Goal: Find specific page/section: Find specific page/section

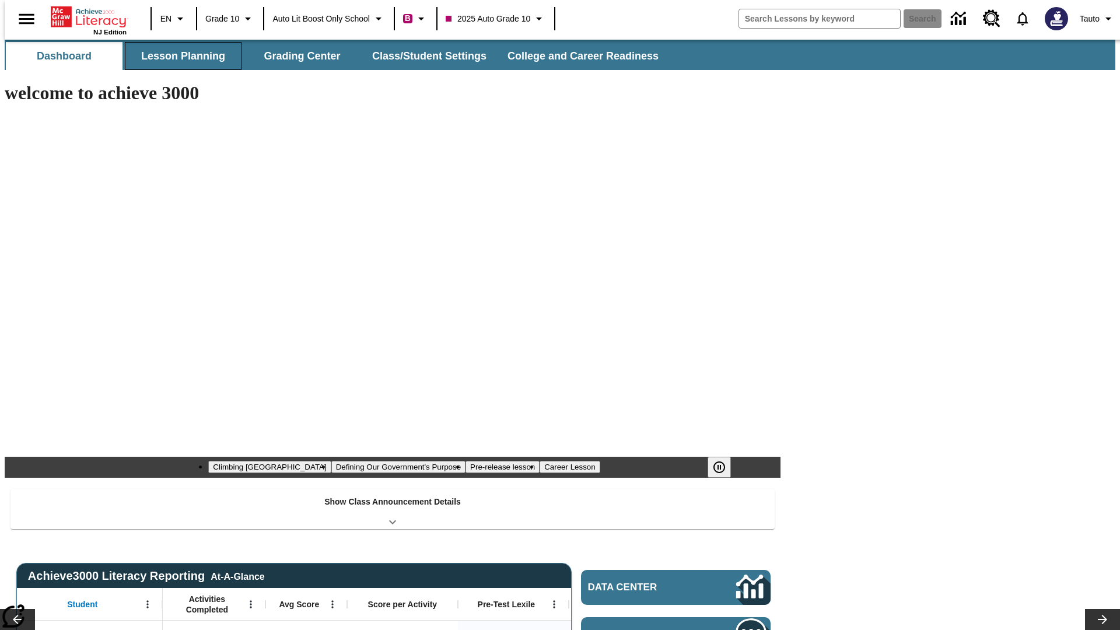
click at [178, 56] on button "Lesson Planning" at bounding box center [183, 56] width 117 height 28
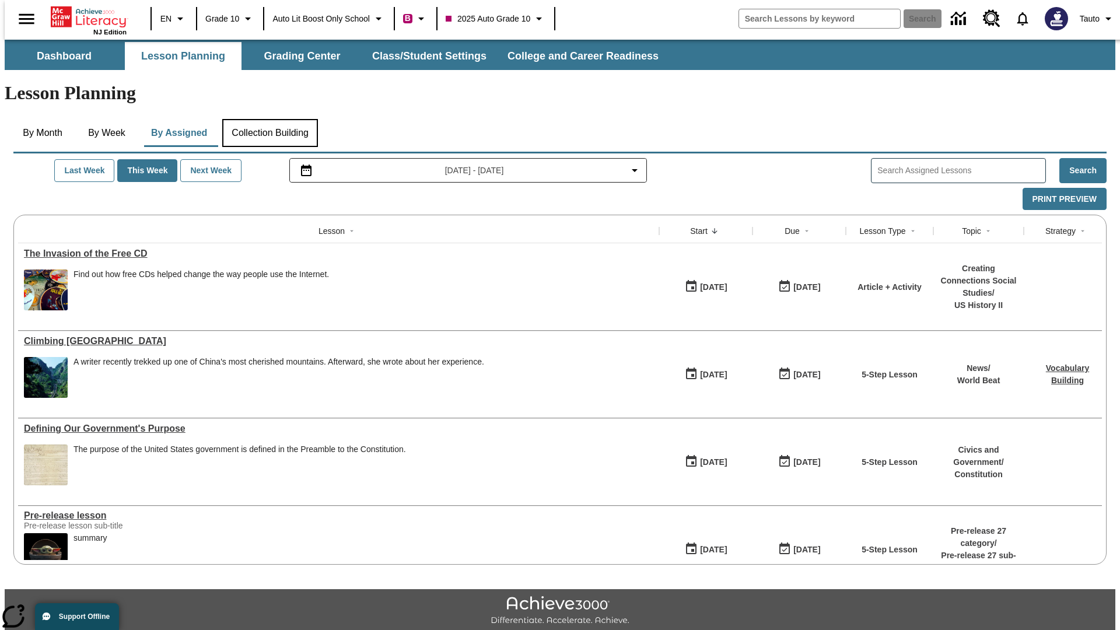
click at [269, 119] on button "Collection Building" at bounding box center [270, 133] width 96 height 28
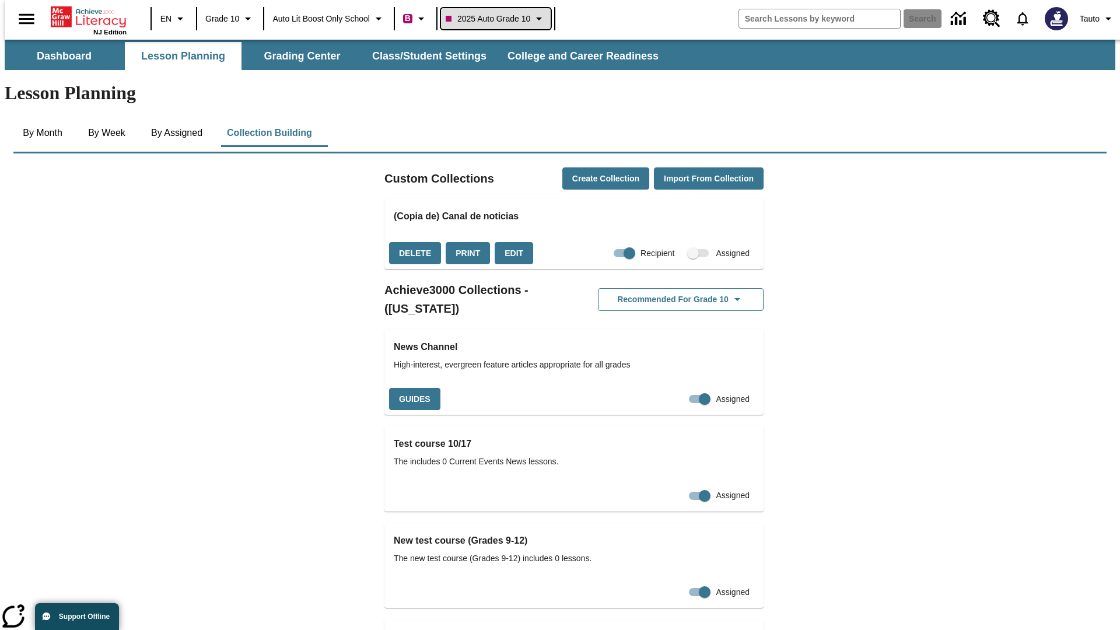
click at [499, 19] on span "2025 Auto Grade 10" at bounding box center [488, 19] width 85 height 12
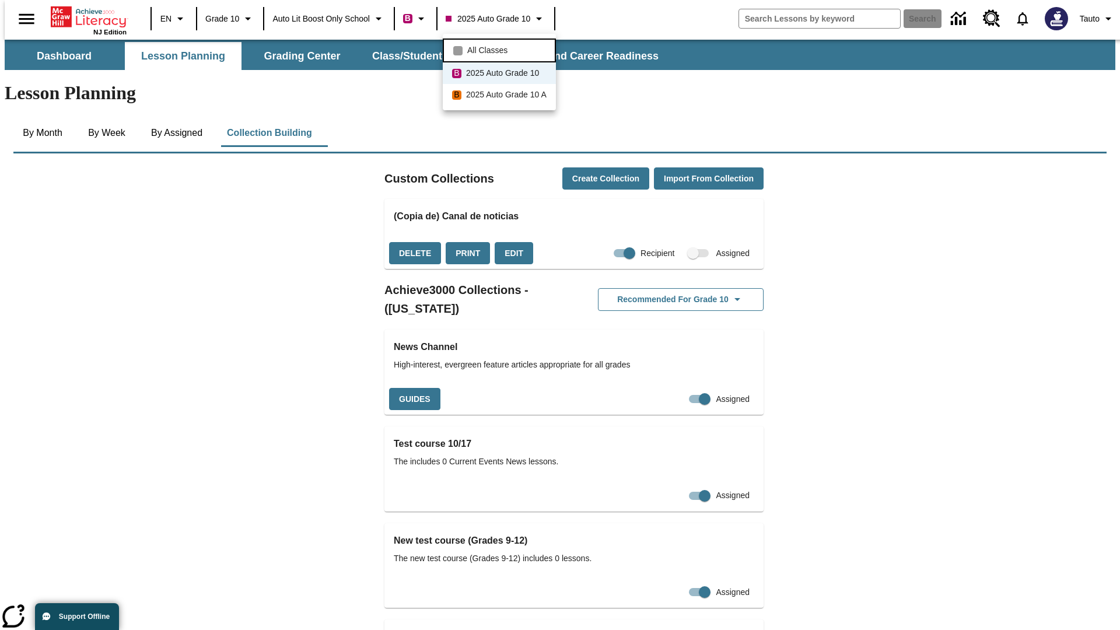
click at [501, 49] on span "All Classes" at bounding box center [487, 50] width 40 height 12
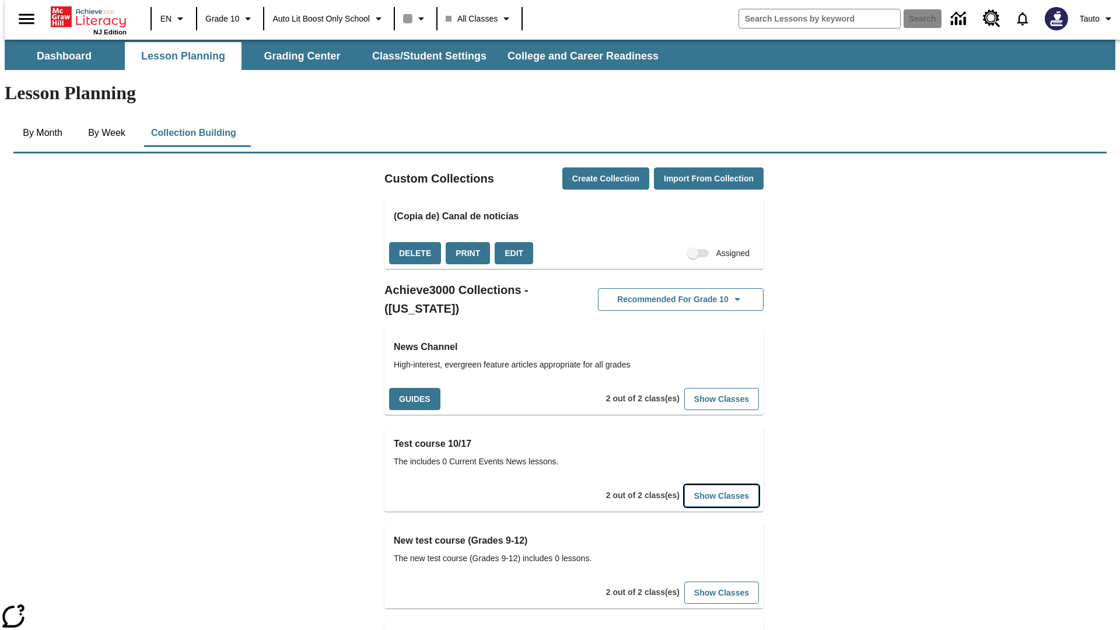
click at [703, 485] on button "Show Classes" at bounding box center [721, 496] width 75 height 23
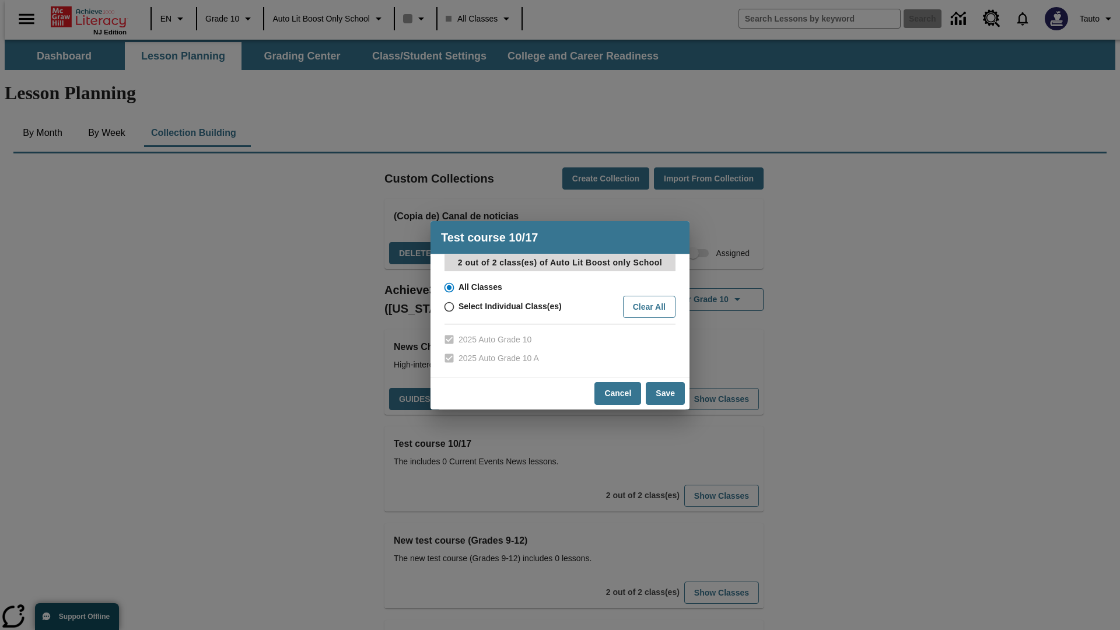
click at [448, 287] on input "All Classes" at bounding box center [448, 287] width 20 height 16
click at [618, 393] on button "Cancel" at bounding box center [617, 393] width 47 height 23
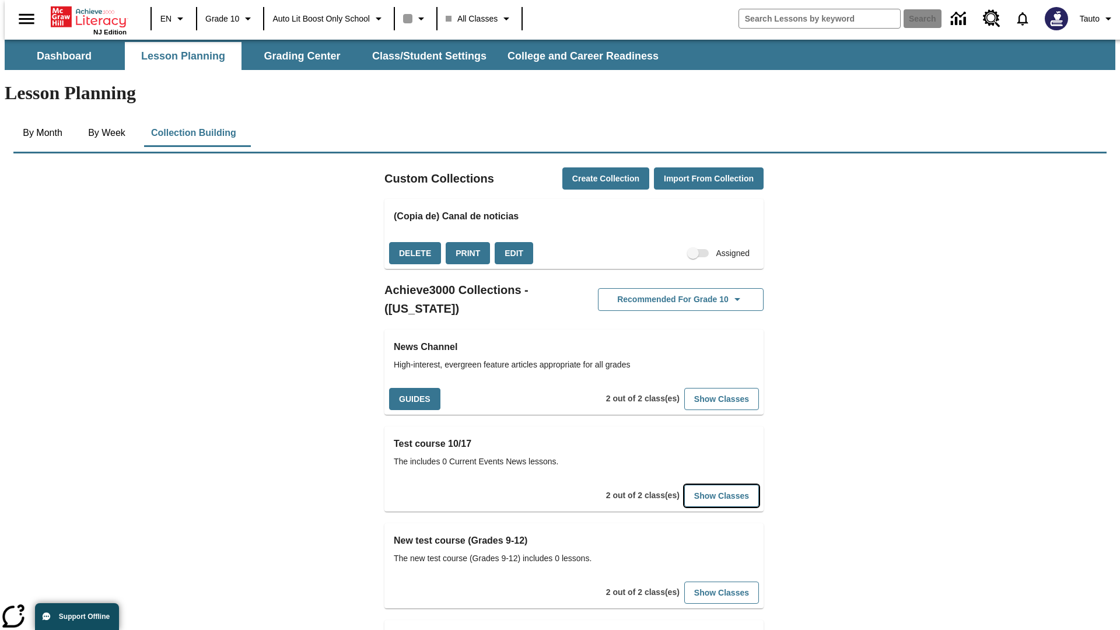
click at [703, 485] on button "Show Classes" at bounding box center [721, 496] width 75 height 23
